Goal: Transaction & Acquisition: Subscribe to service/newsletter

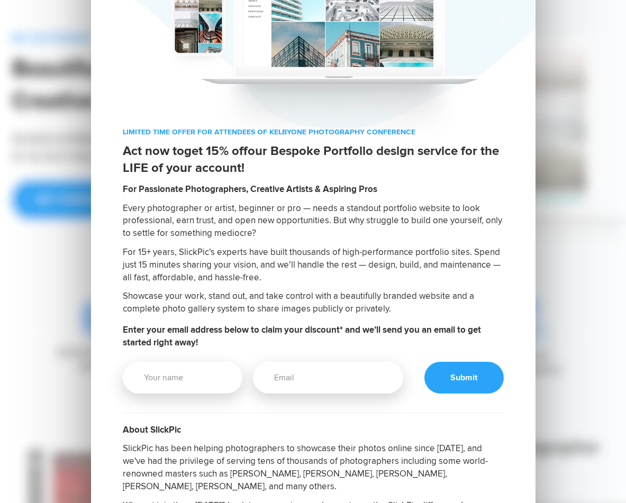
scroll to position [73, 0]
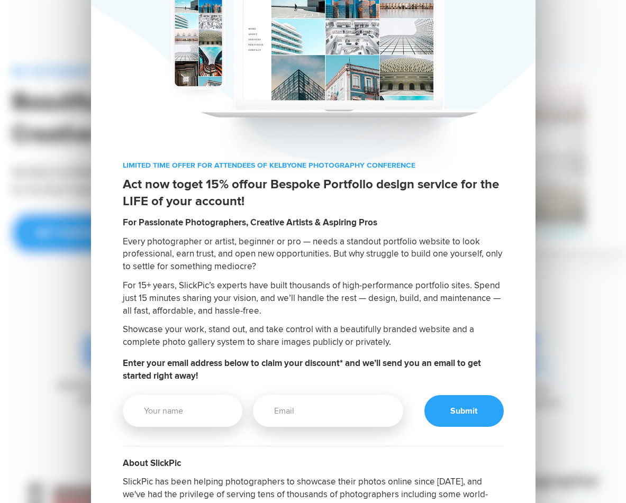
drag, startPoint x: 417, startPoint y: 165, endPoint x: 117, endPoint y: 169, distance: 299.3
click at [117, 169] on div "LIMITED TIME OFFER FOR ATTENDEES OF KELBYONE PHOTOGRAPHY CONFERENCE Act now to …" at bounding box center [313, 414] width 444 height 508
